Goal: Find specific page/section: Find specific page/section

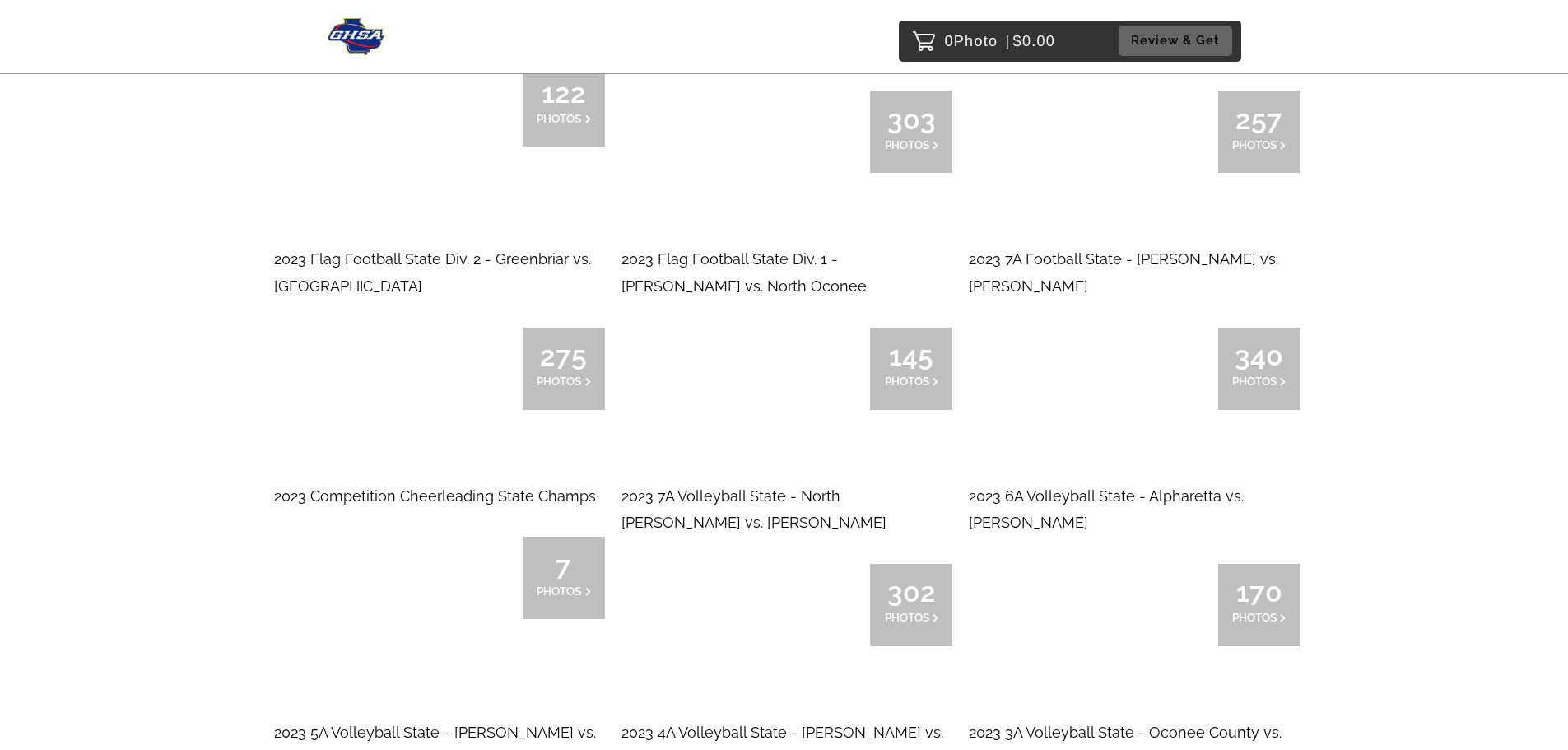
scroll to position [13347, 0]
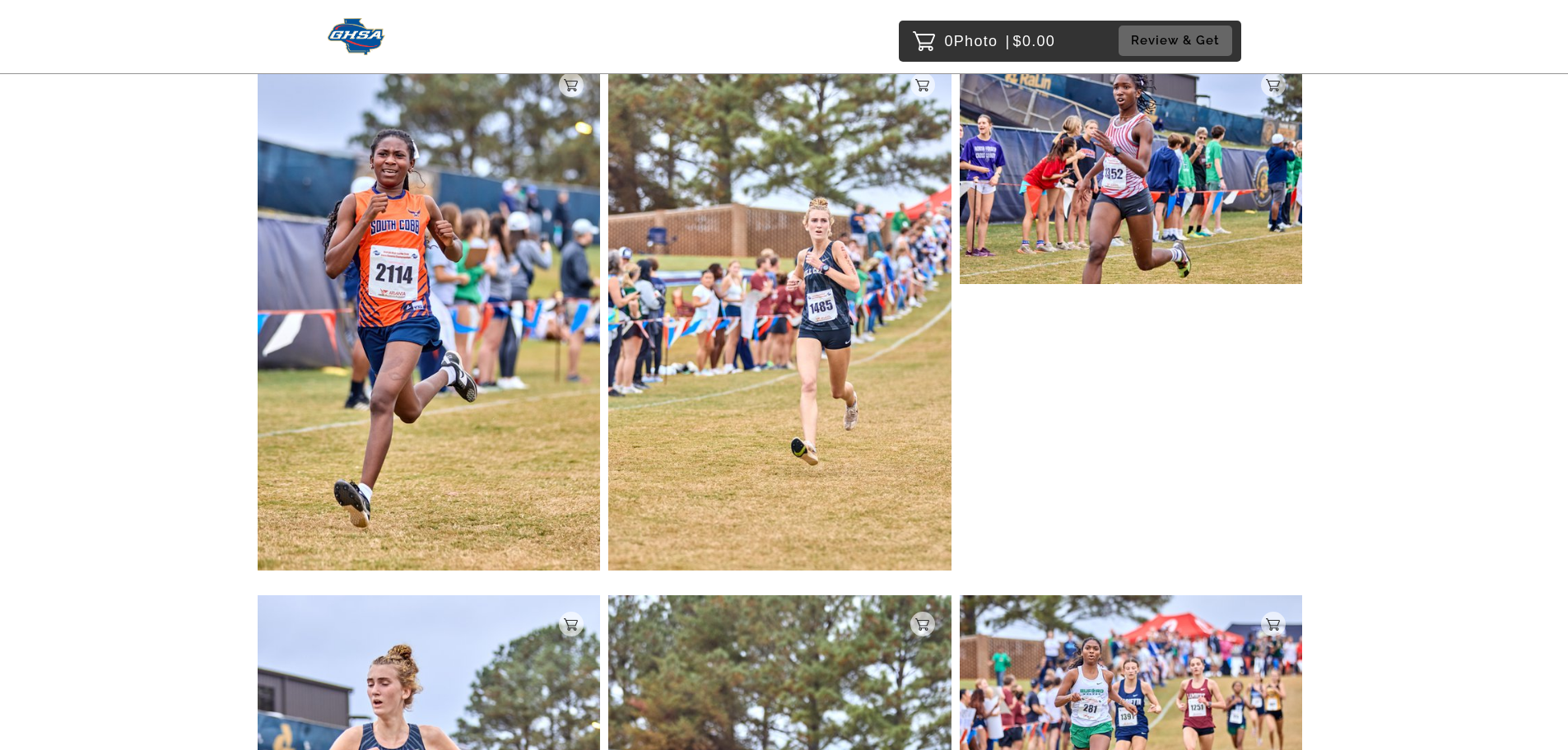
scroll to position [5106, 0]
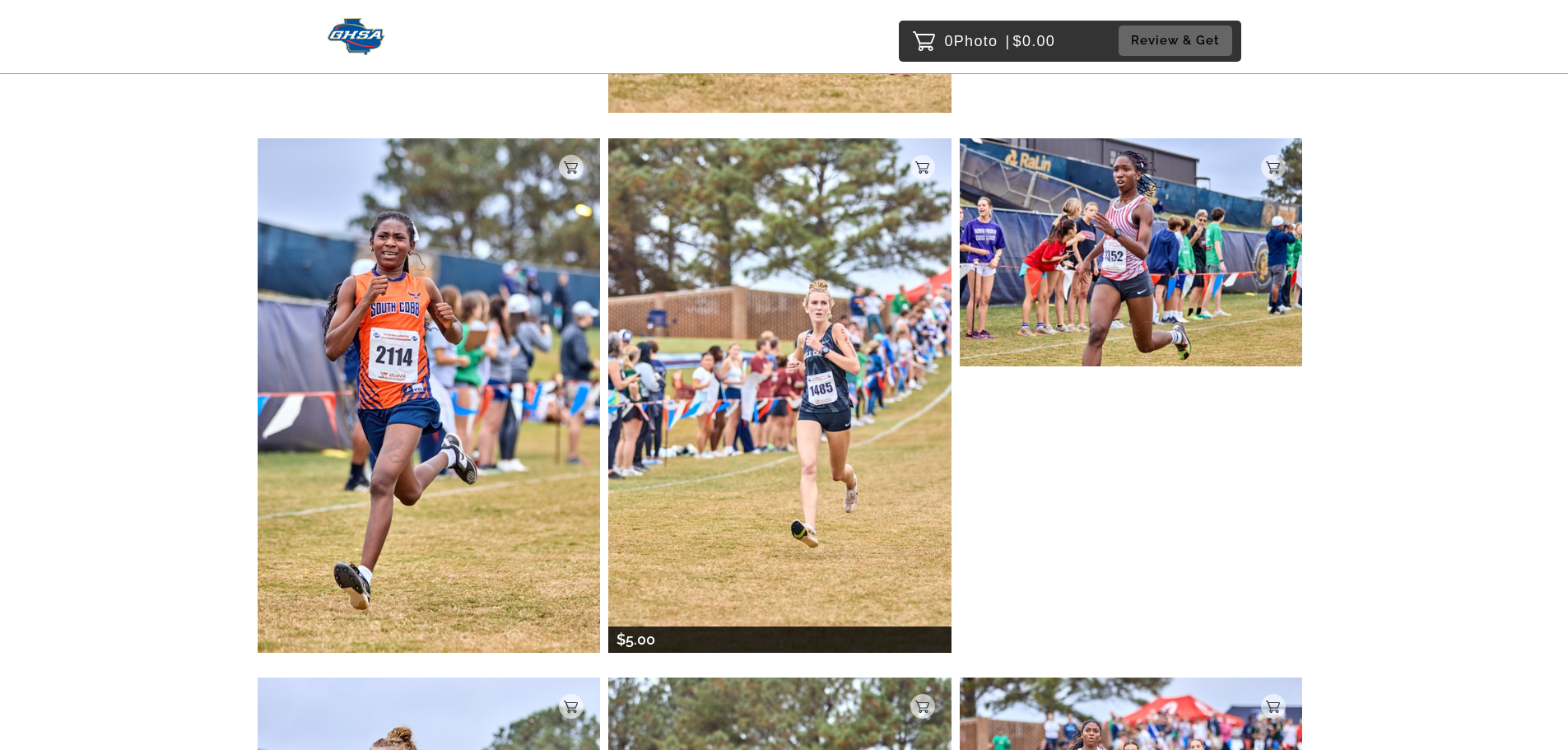
click at [847, 376] on img at bounding box center [779, 396] width 343 height 515
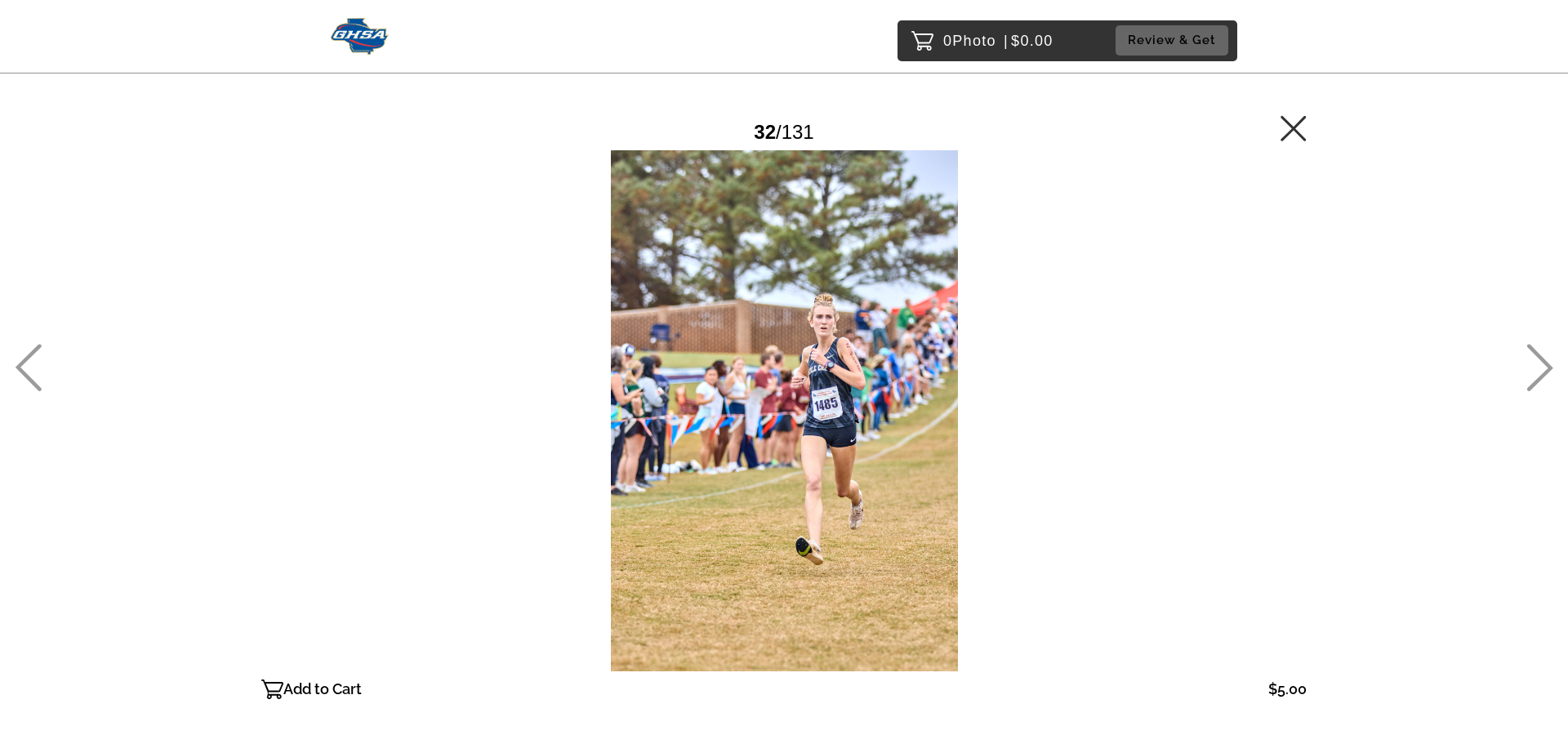
click at [1289, 133] on icon at bounding box center [1294, 128] width 25 height 25
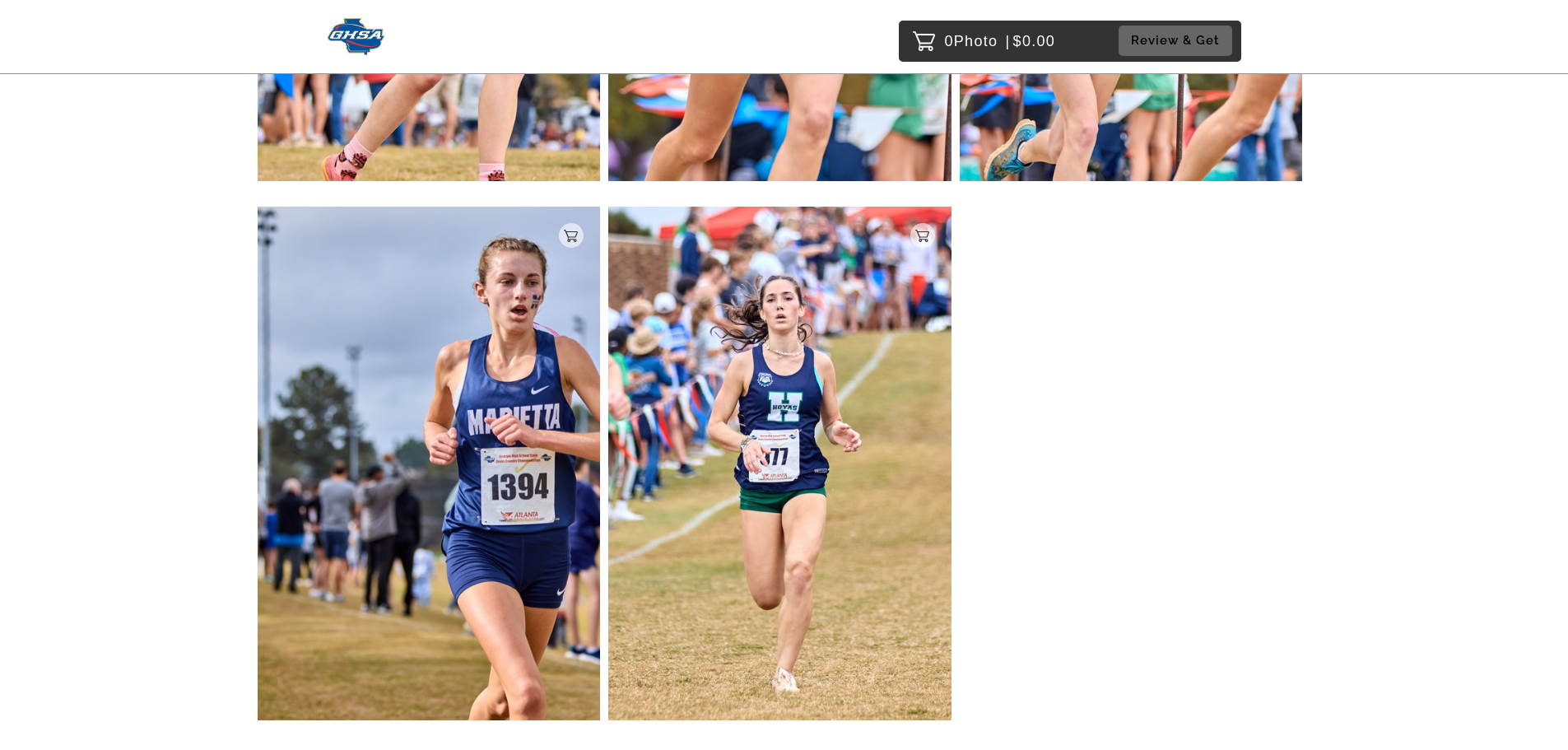
scroll to position [21312, 0]
